Goal: Connect with others: Connect with other users

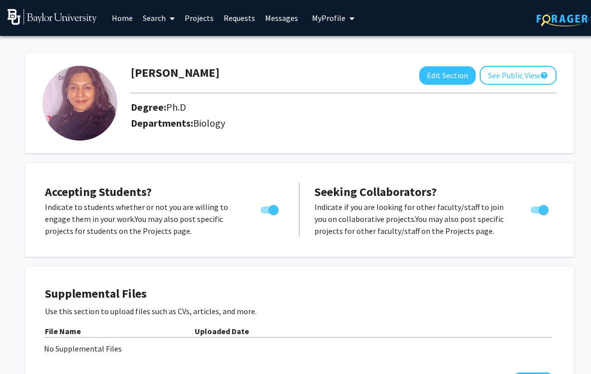
scroll to position [526, 0]
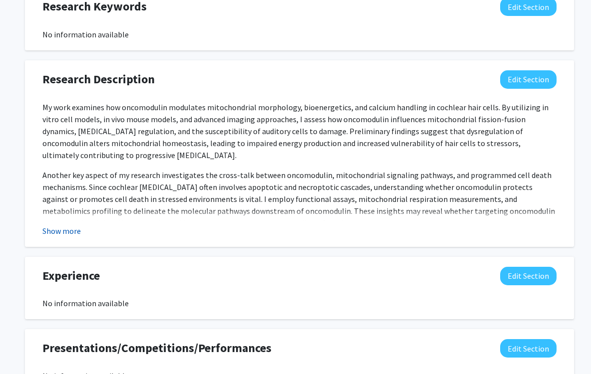
click at [68, 234] on button "Show more" at bounding box center [61, 231] width 38 height 12
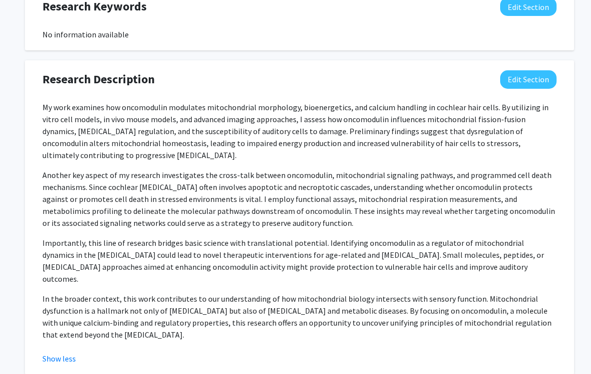
drag, startPoint x: 179, startPoint y: 327, endPoint x: 170, endPoint y: 324, distance: 9.5
click at [169, 325] on p "In the broader context, this work contributes to our understanding of how mitoc…" at bounding box center [299, 317] width 514 height 48
click at [223, 329] on p "In the broader context, this work contributes to our understanding of how mitoc…" at bounding box center [299, 317] width 514 height 48
drag, startPoint x: 187, startPoint y: 331, endPoint x: 43, endPoint y: 107, distance: 266.4
click at [43, 107] on div "My work examines how oncomodulin modulates mitochondrial morphology, bioenerget…" at bounding box center [299, 225] width 514 height 248
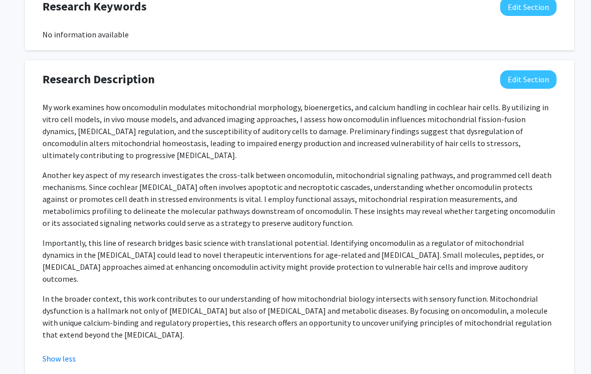
copy div "My work examines how oncomodulin modulates mitochondrial morphology, bioenerget…"
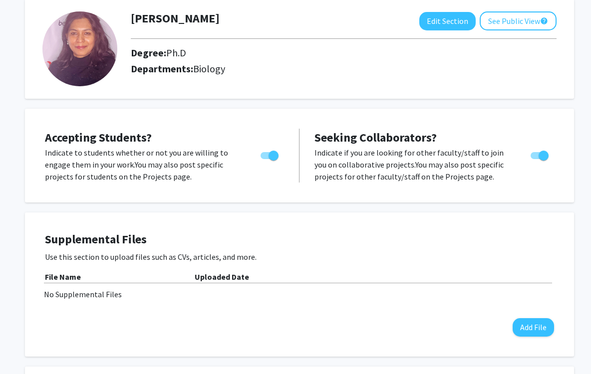
scroll to position [0, 0]
